Goal: Navigation & Orientation: Understand site structure

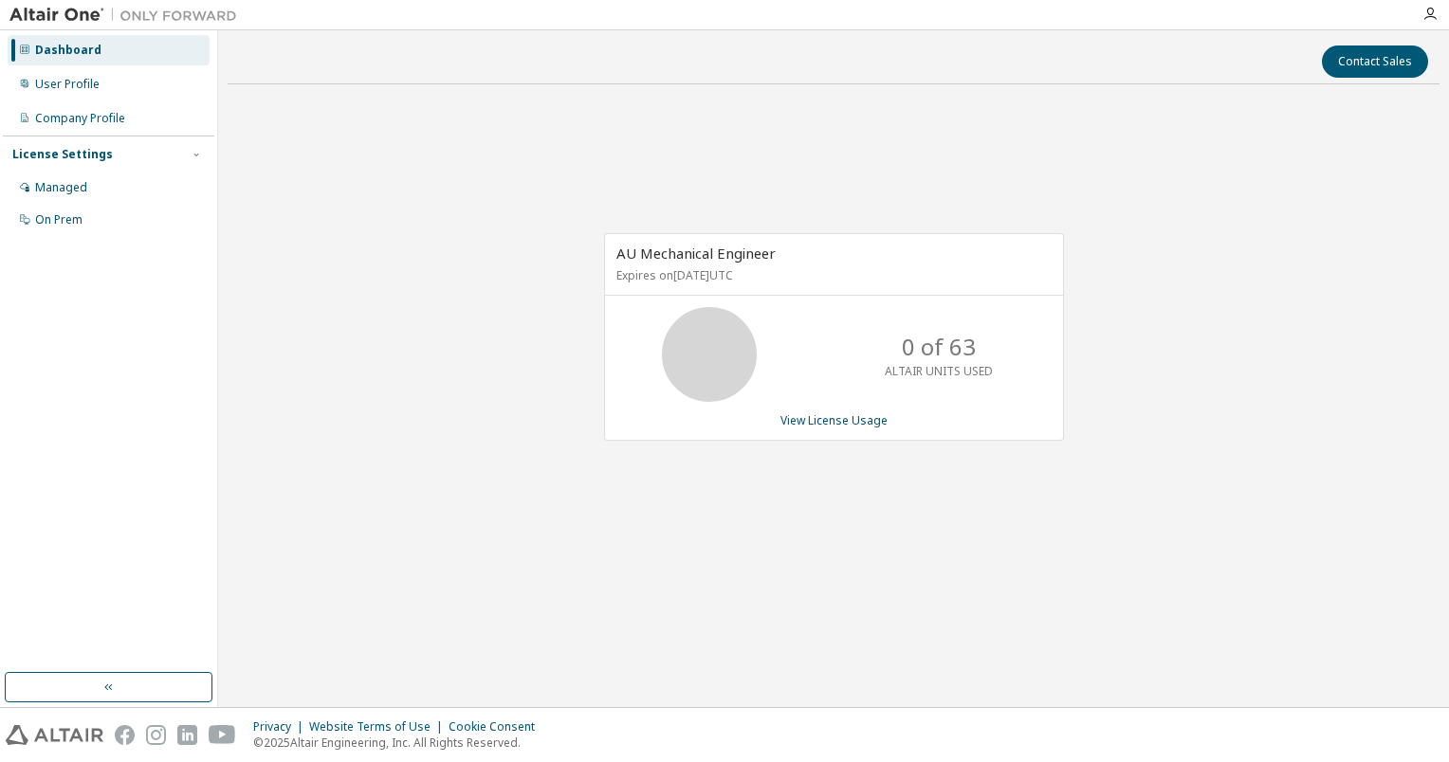
click at [1448, 729] on html "Dashboard User Profile Company Profile License Settings Managed On Prem Contact…" at bounding box center [724, 381] width 1449 height 762
click at [1101, 749] on div "Privacy Website Terms of Use Cookie Consent © 2025 Altair Engineering, Inc. All…" at bounding box center [724, 735] width 1449 height 54
